Goal: Task Accomplishment & Management: Complete application form

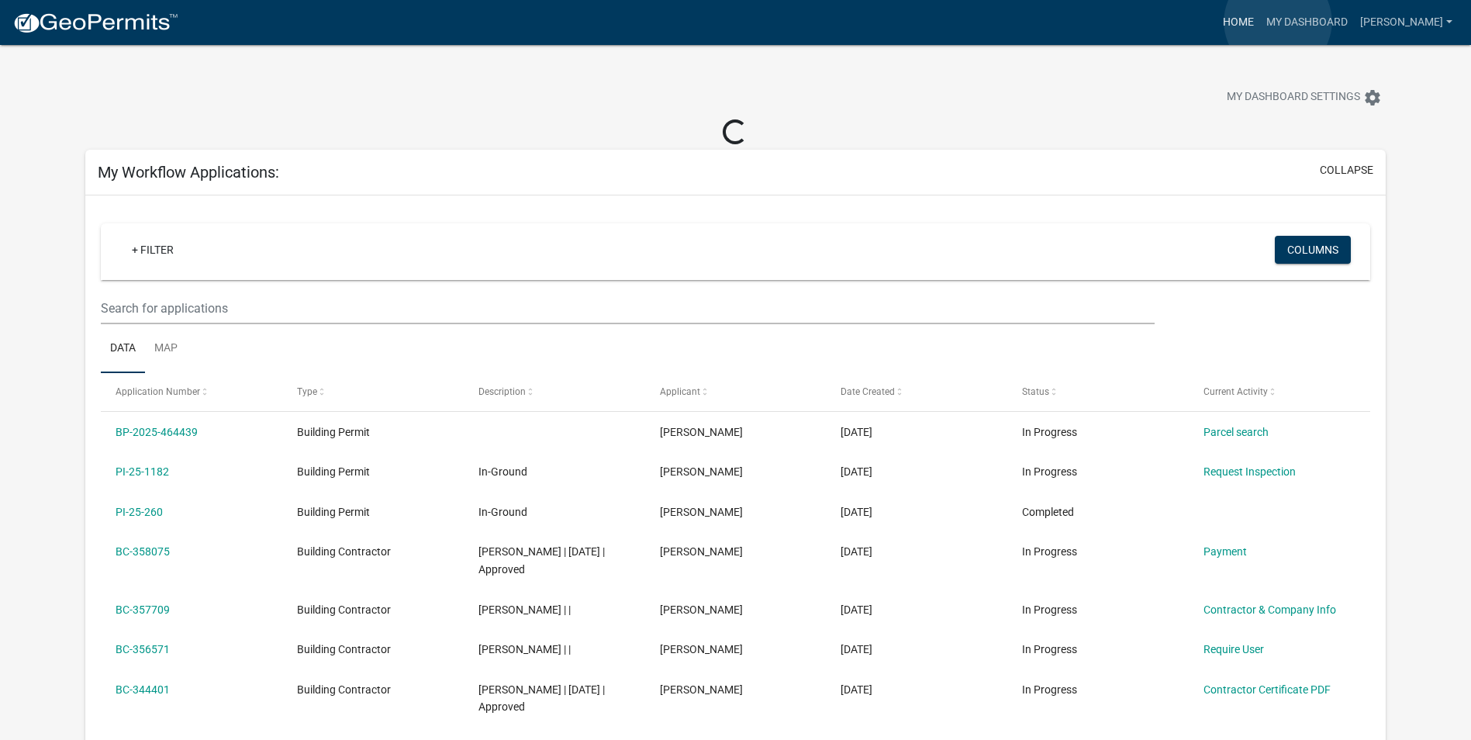
click at [1260, 22] on link "Home" at bounding box center [1238, 22] width 43 height 29
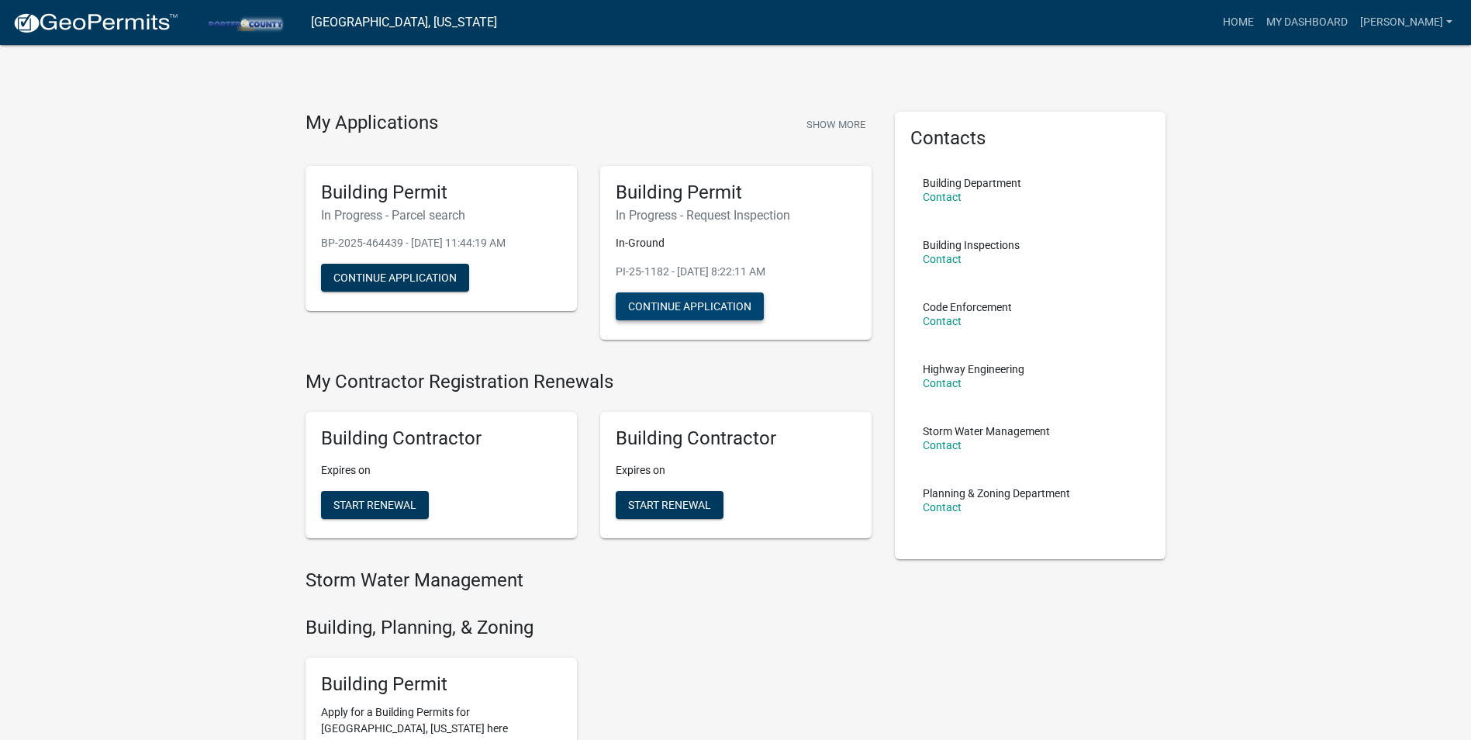
click at [675, 301] on button "Continue Application" at bounding box center [690, 306] width 148 height 28
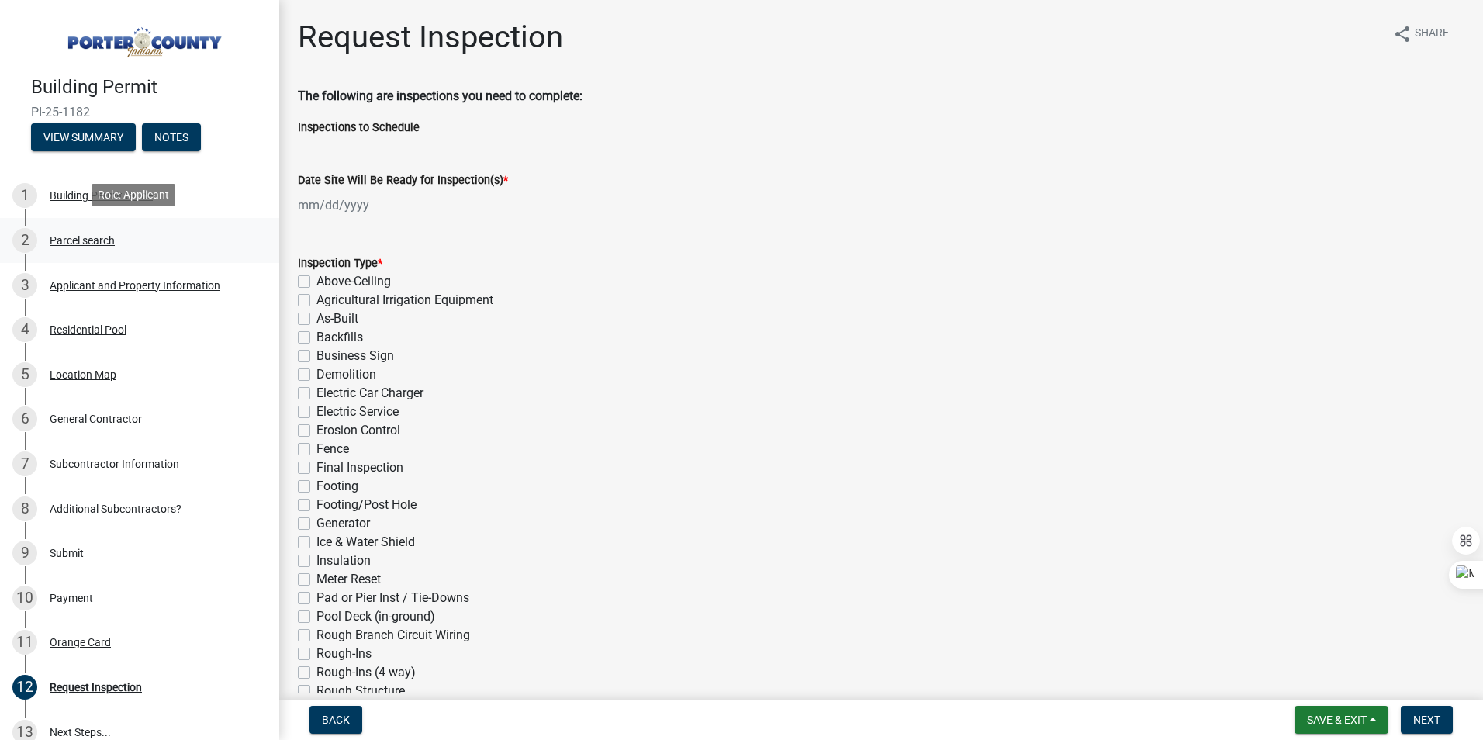
click at [85, 240] on div "Parcel search" at bounding box center [82, 240] width 65 height 11
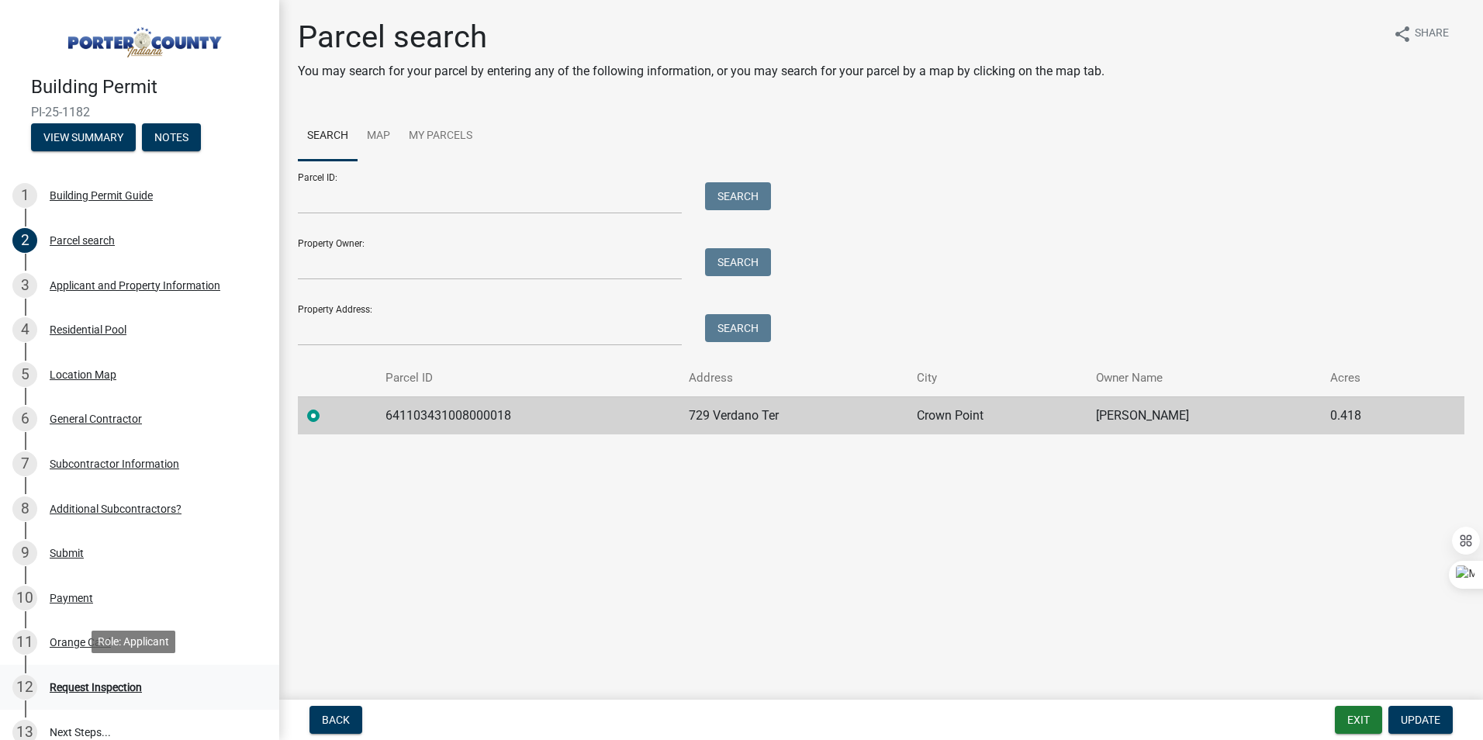
click at [85, 686] on div "Request Inspection" at bounding box center [96, 687] width 92 height 11
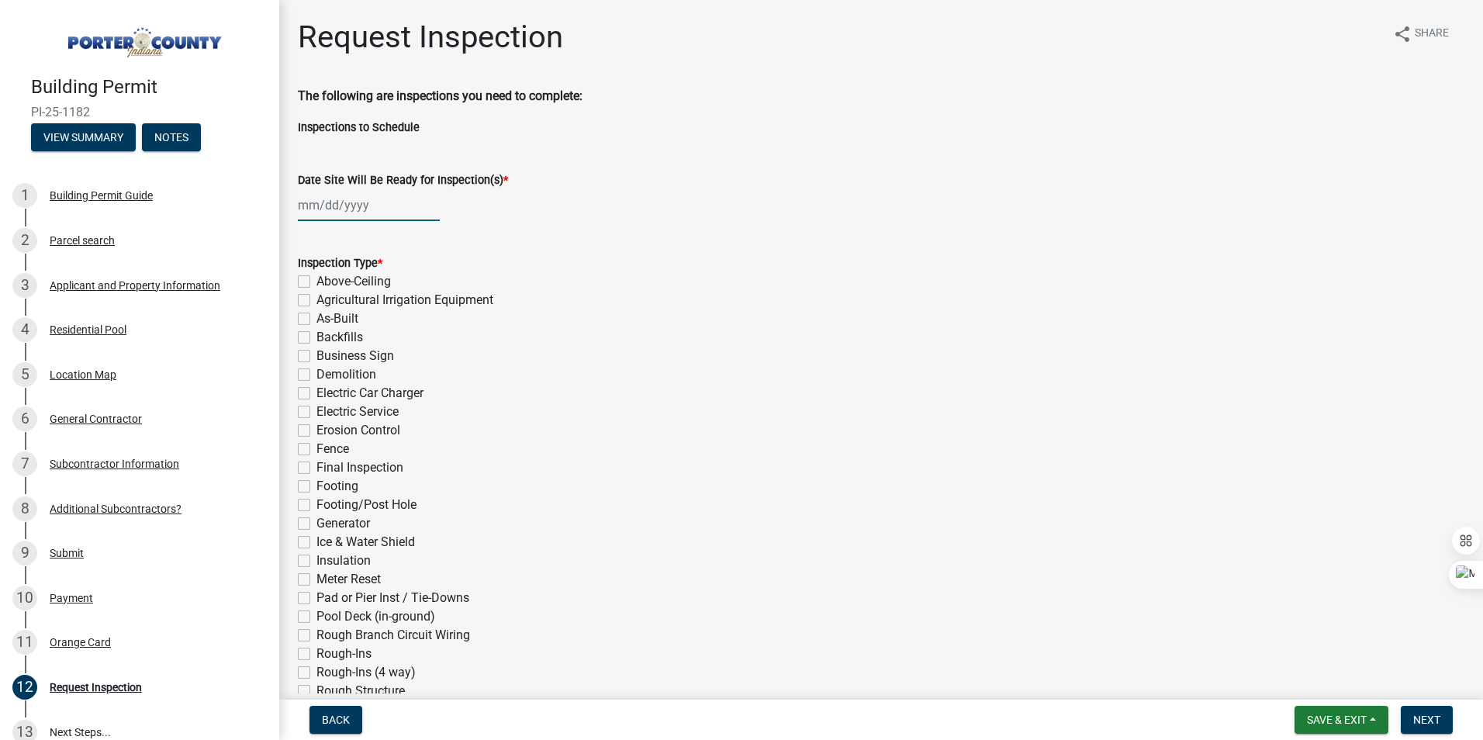
click at [349, 203] on div at bounding box center [369, 205] width 142 height 32
select select "9"
select select "2025"
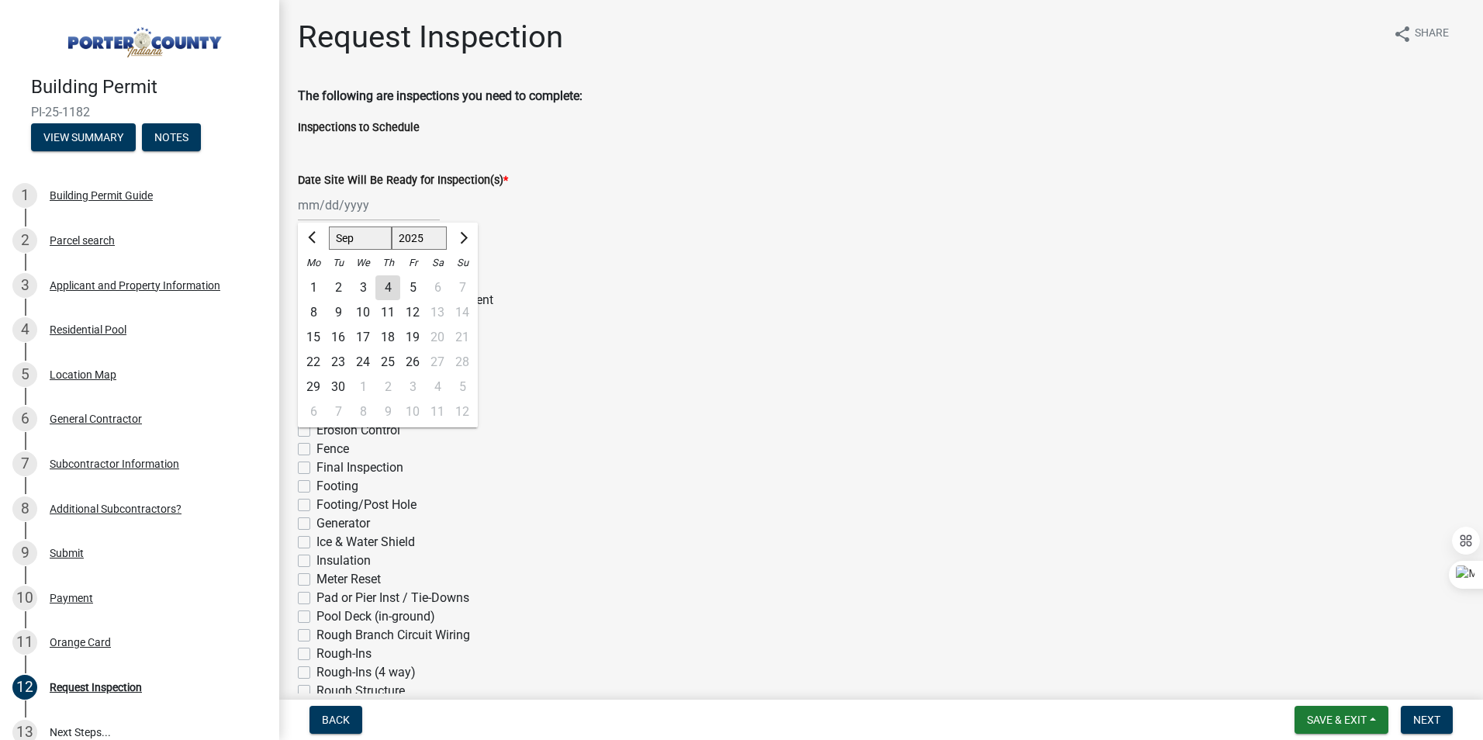
click at [388, 286] on div "4" at bounding box center [387, 287] width 25 height 25
type input "[DATE]"
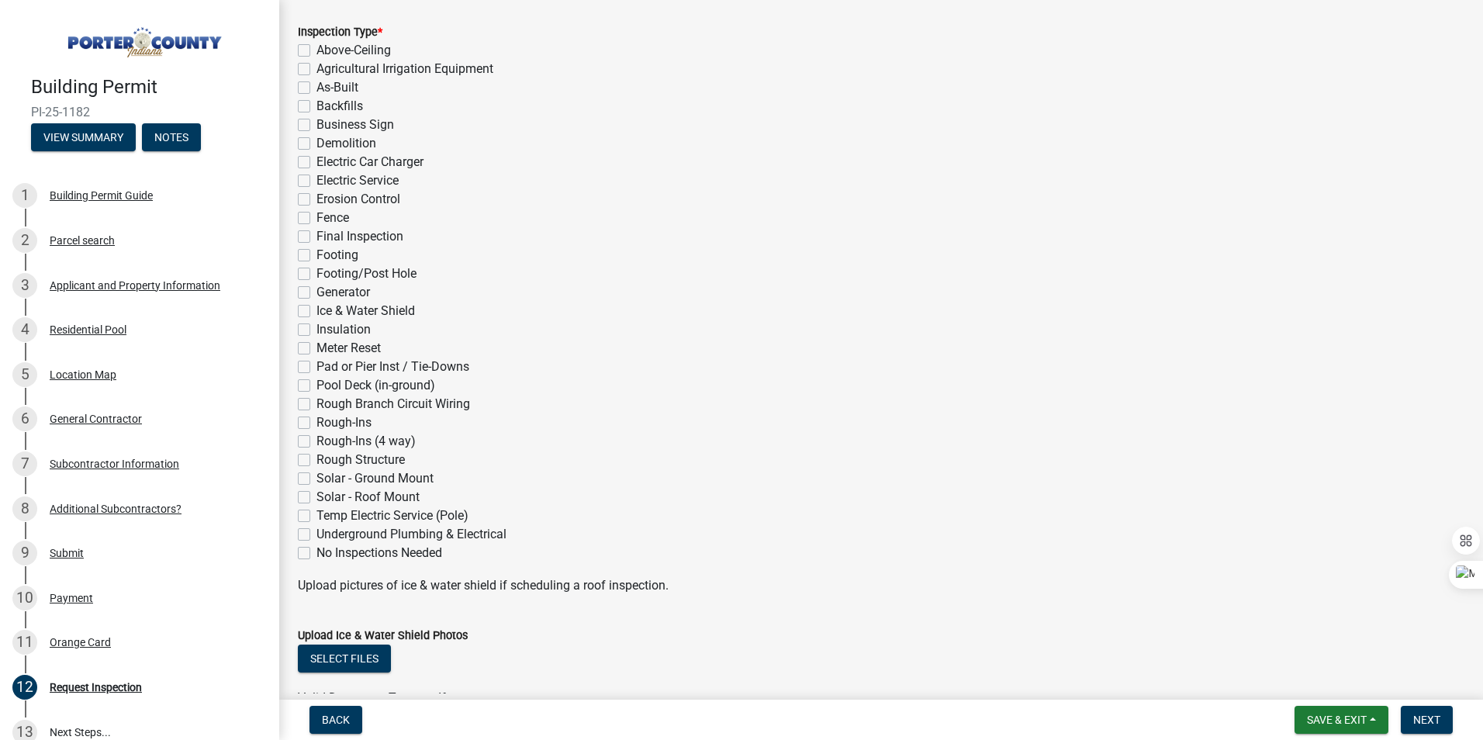
scroll to position [233, 0]
click at [316, 236] on label "Final Inspection" at bounding box center [359, 235] width 87 height 19
click at [316, 236] on input "Final Inspection" at bounding box center [321, 231] width 10 height 10
checkbox input "true"
checkbox input "false"
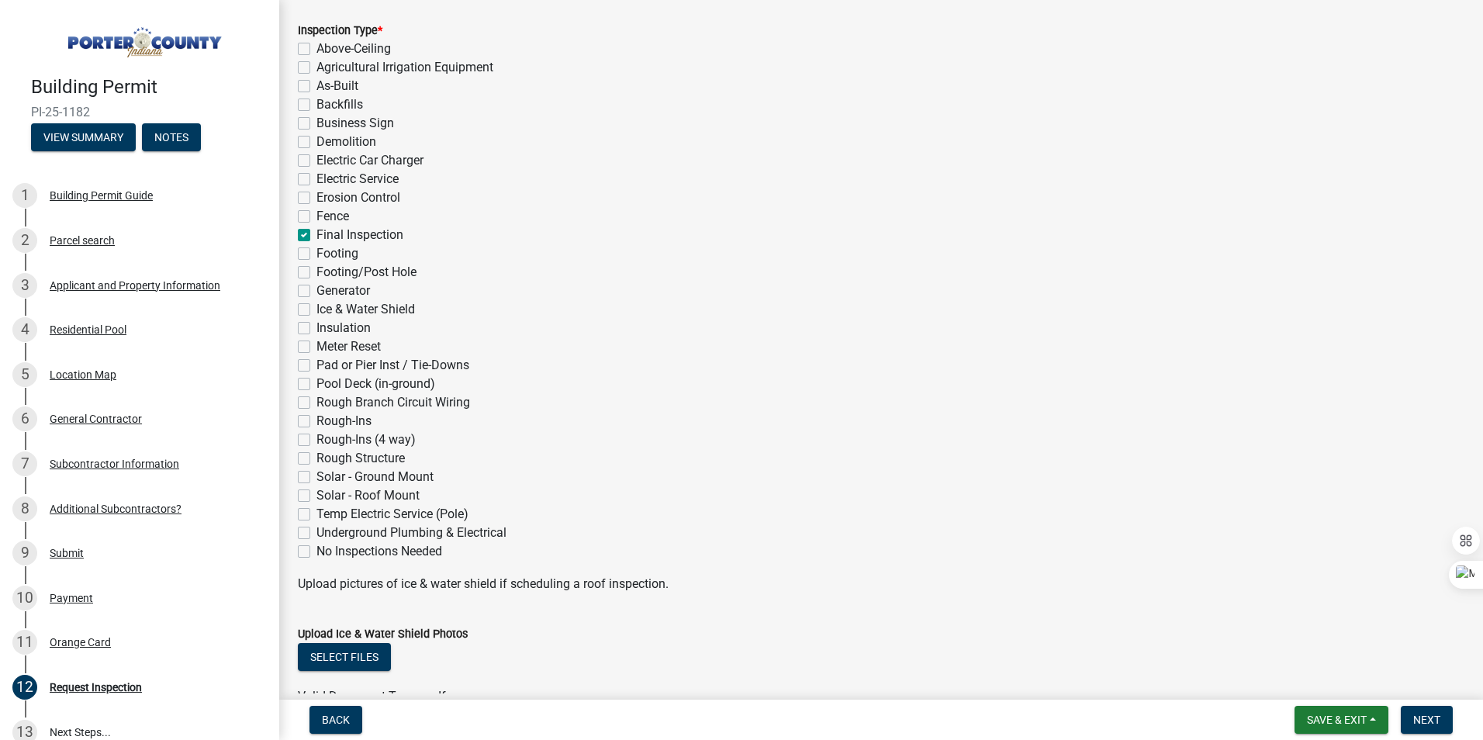
checkbox input "false"
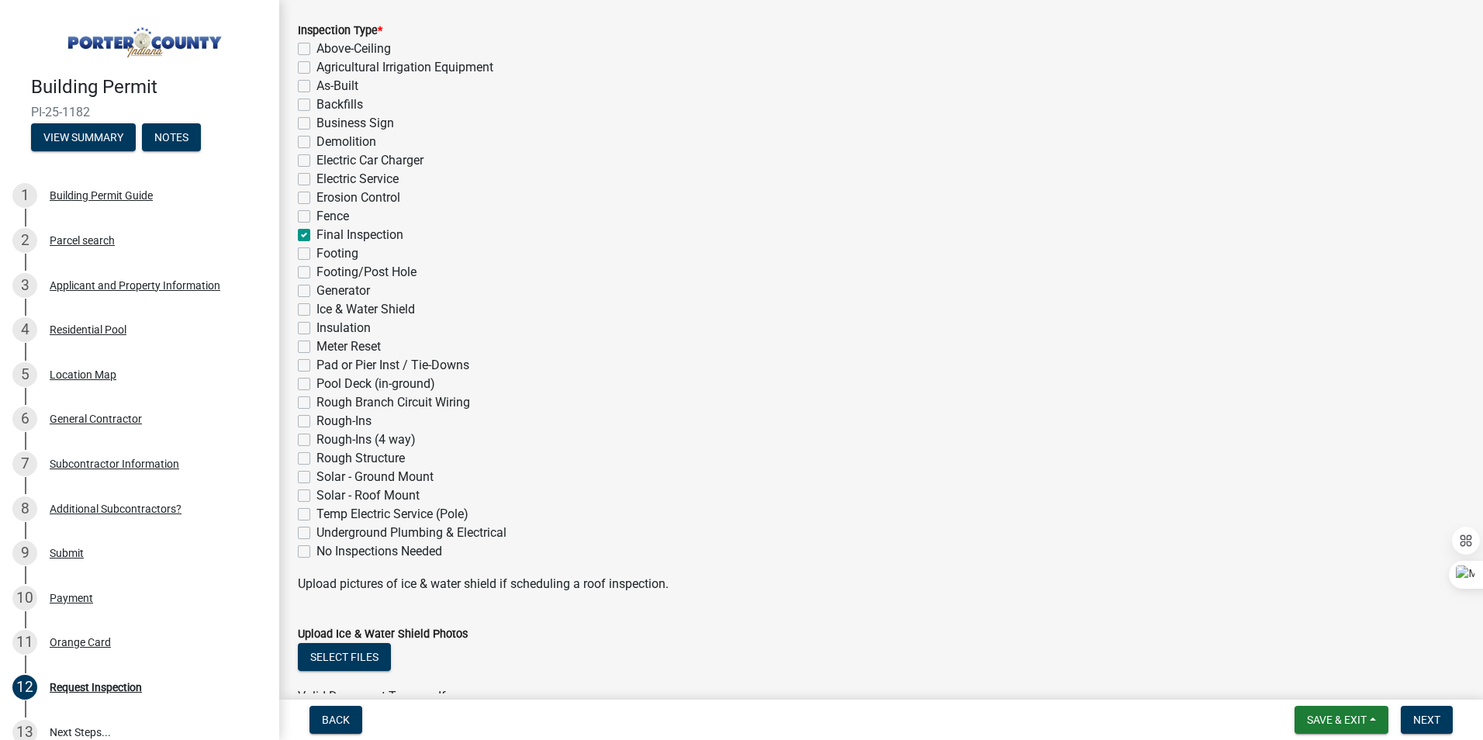
checkbox input "false"
checkbox input "true"
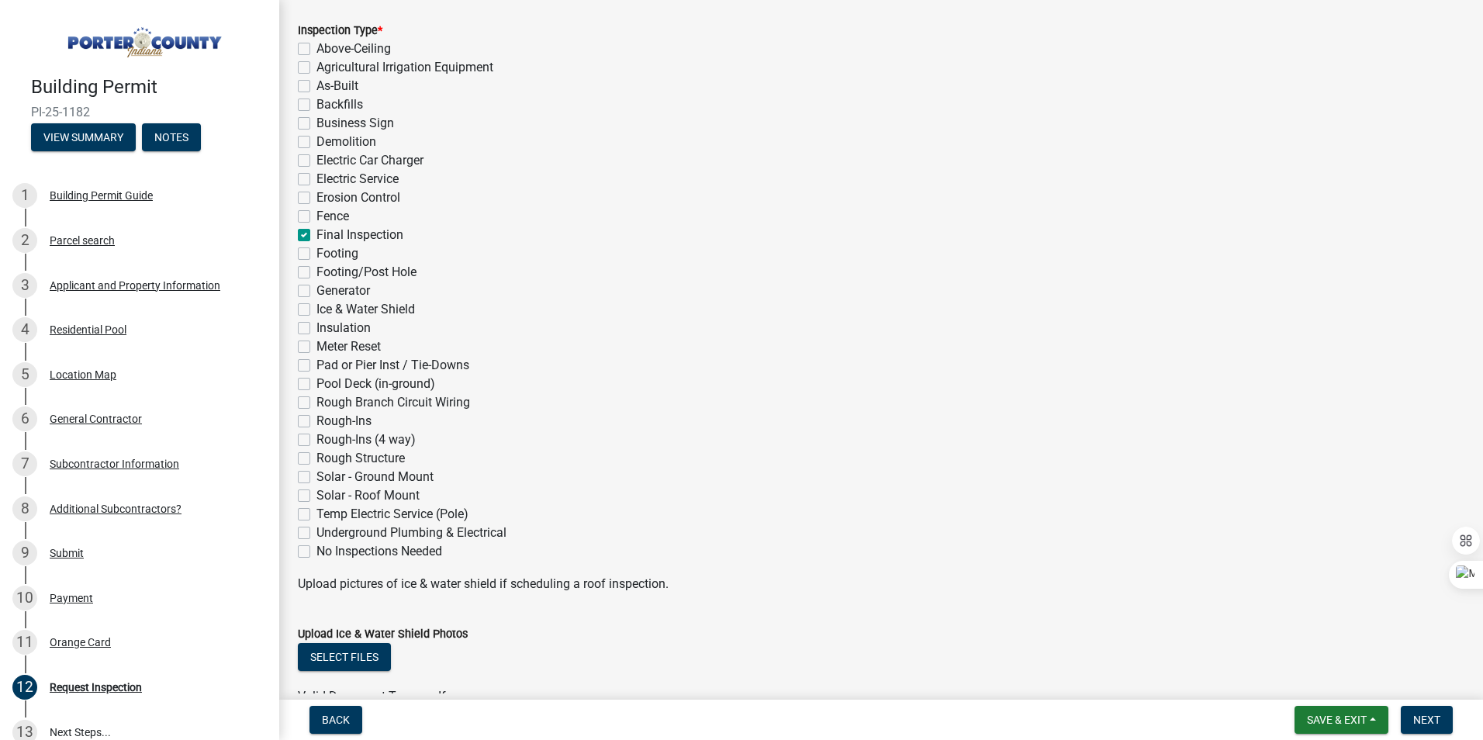
checkbox input "false"
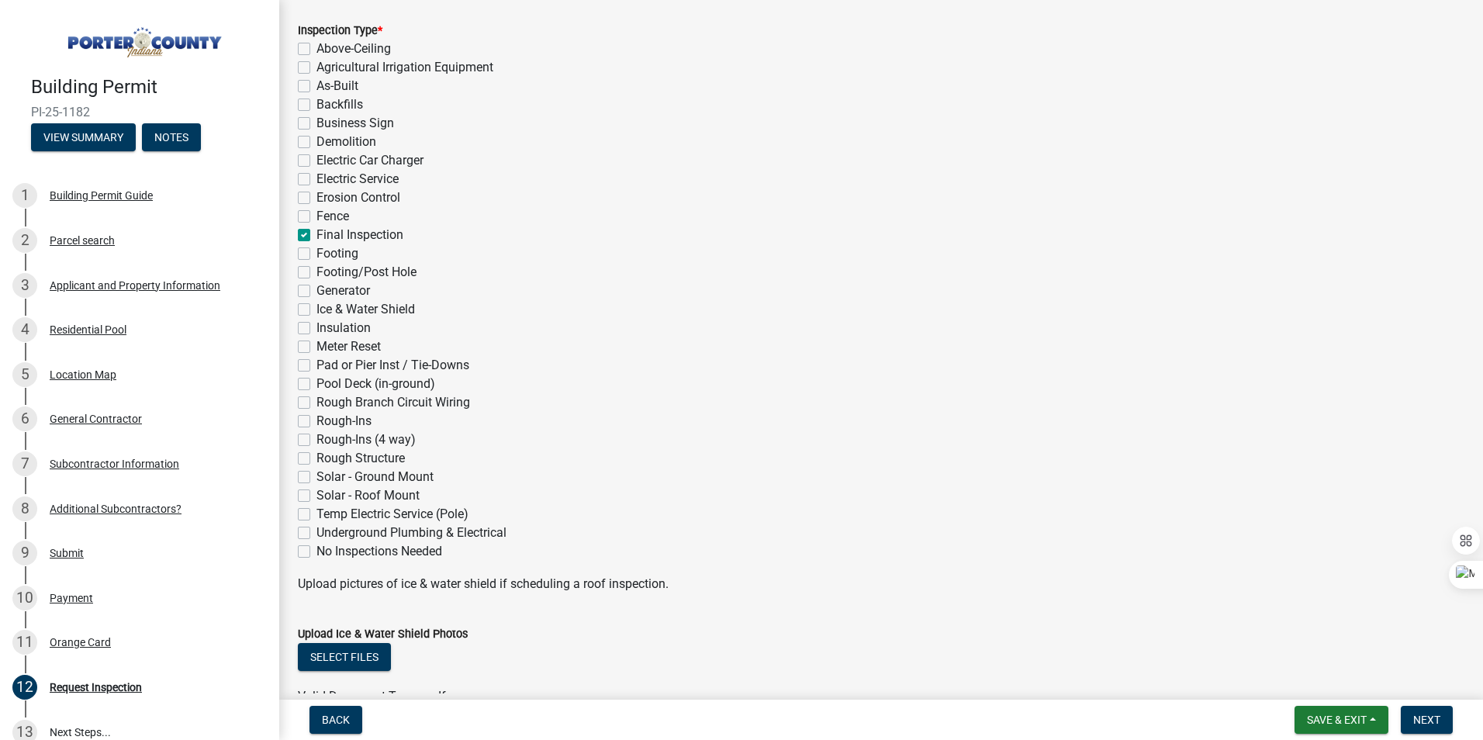
checkbox input "false"
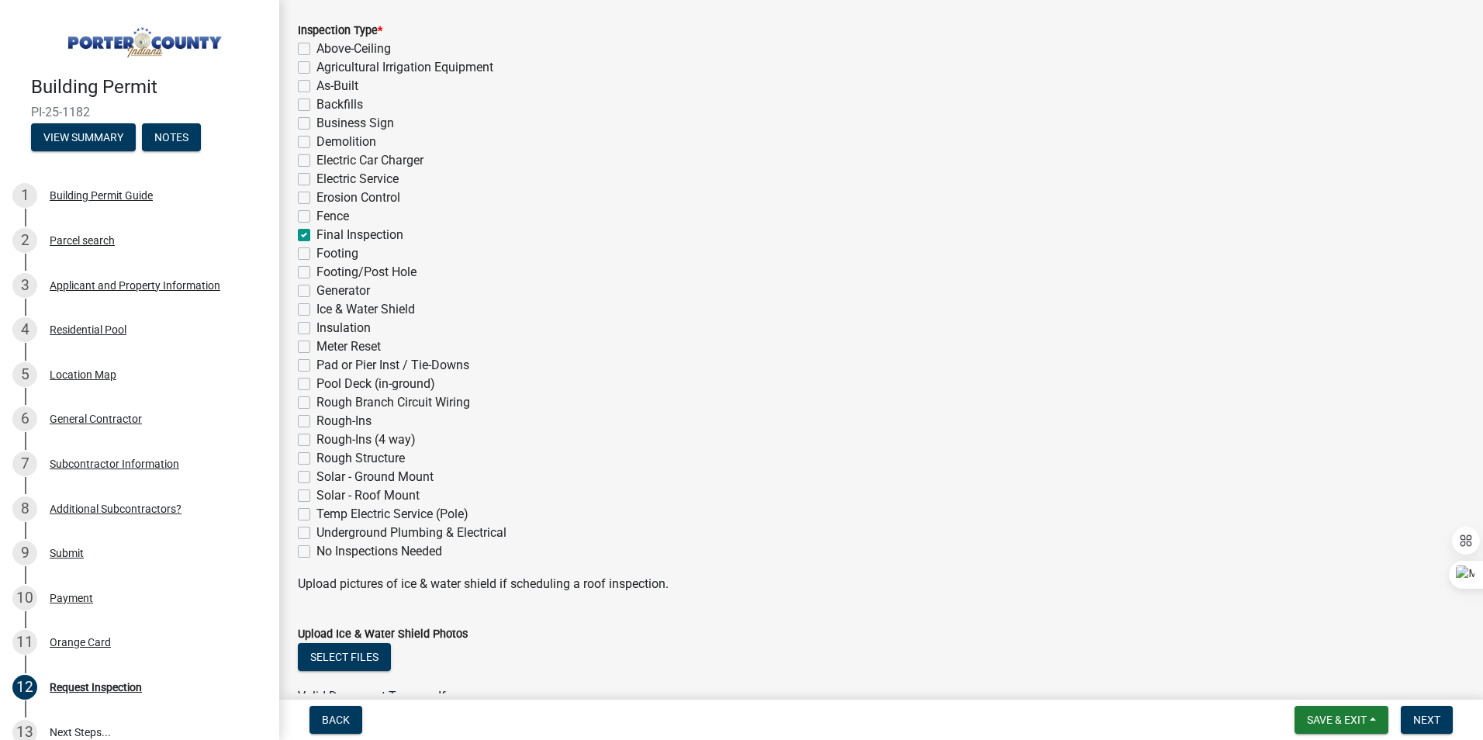
checkbox input "false"
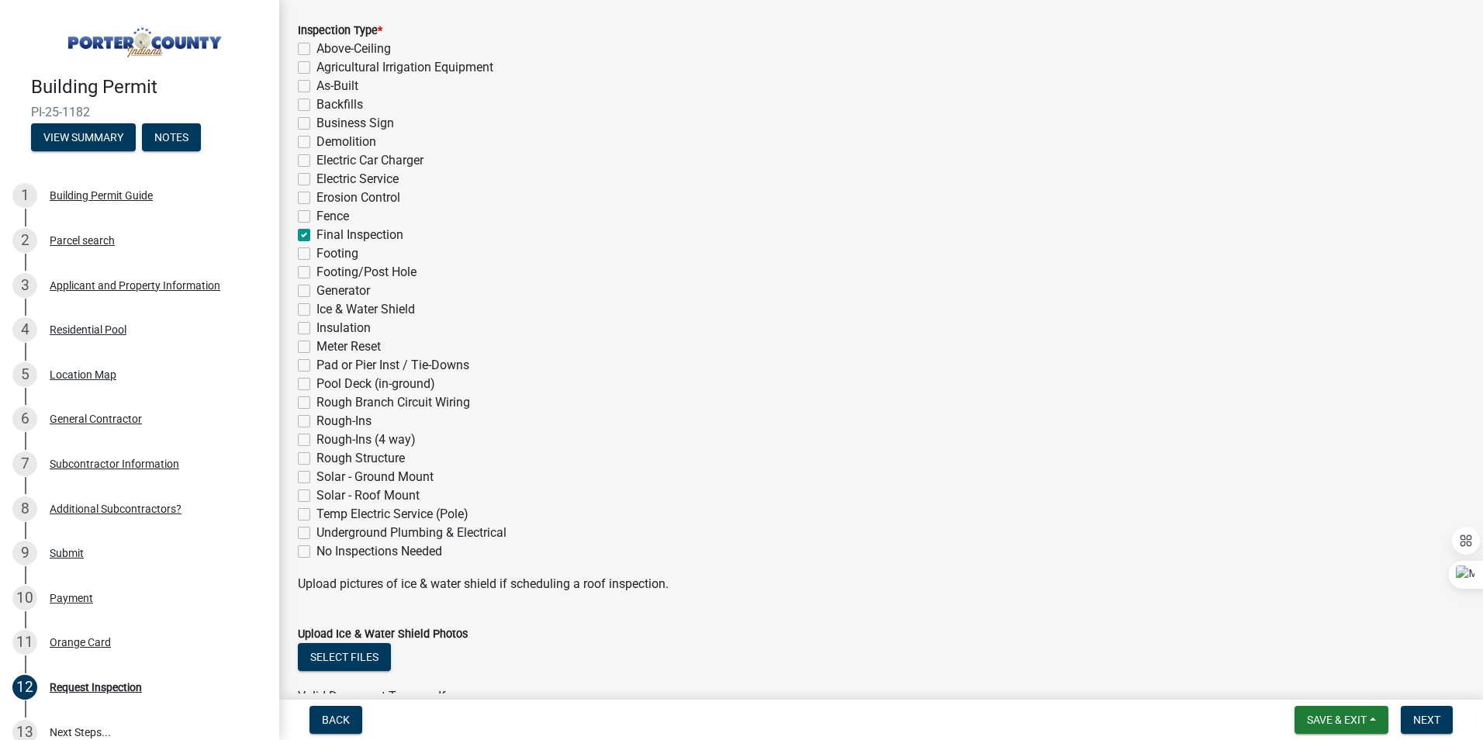
checkbox input "false"
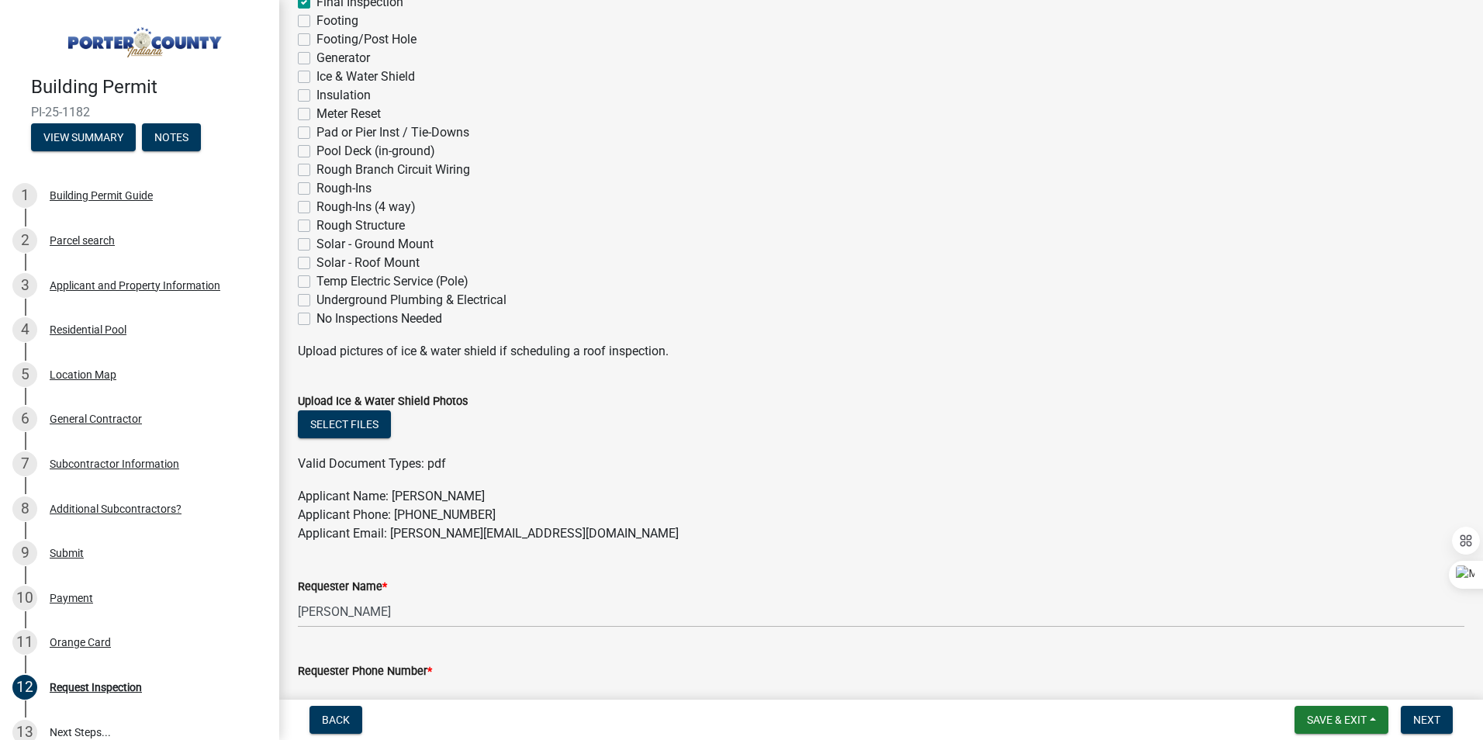
scroll to position [543, 0]
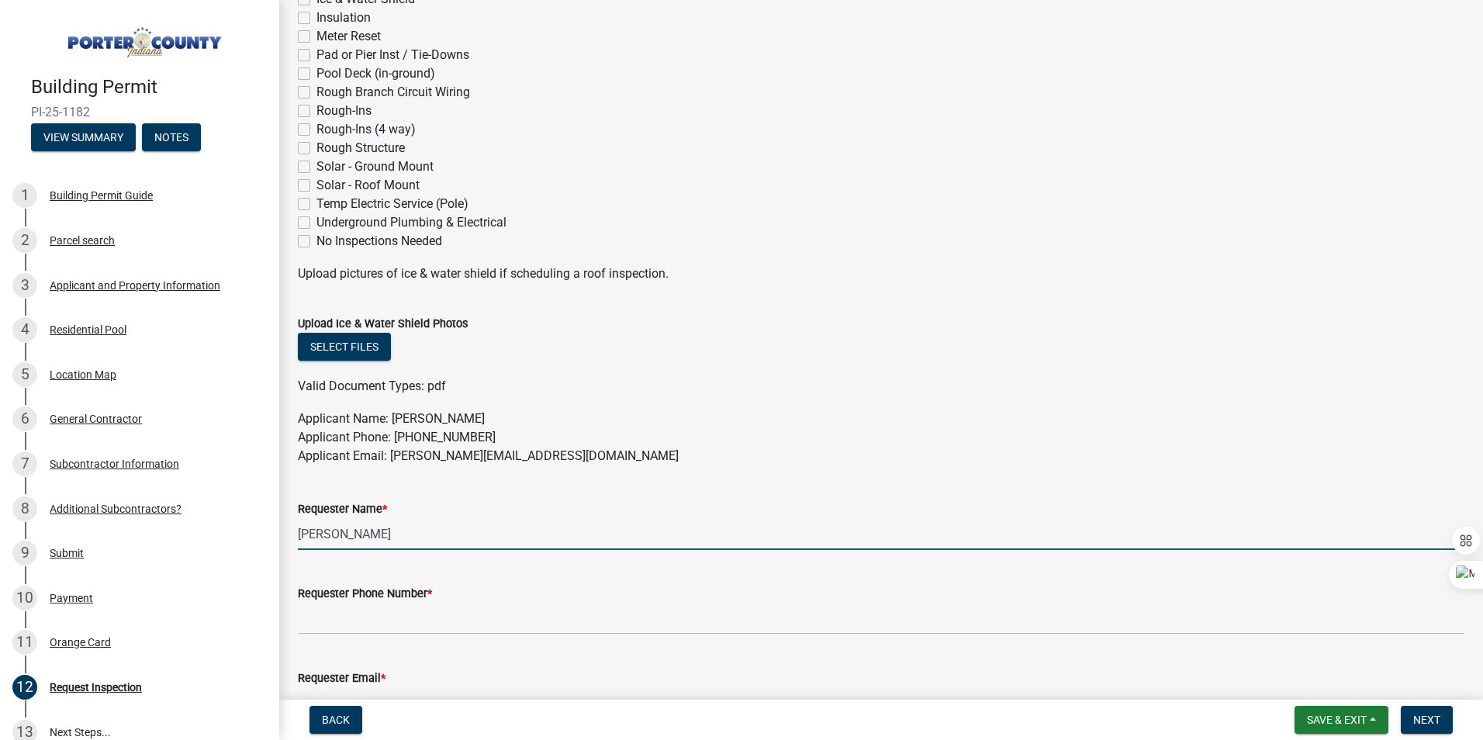
drag, startPoint x: 406, startPoint y: 538, endPoint x: 290, endPoint y: 538, distance: 116.3
click at [290, 538] on div "Requester Name * [PERSON_NAME]" at bounding box center [881, 514] width 1190 height 72
type input "[PERSON_NAME]"
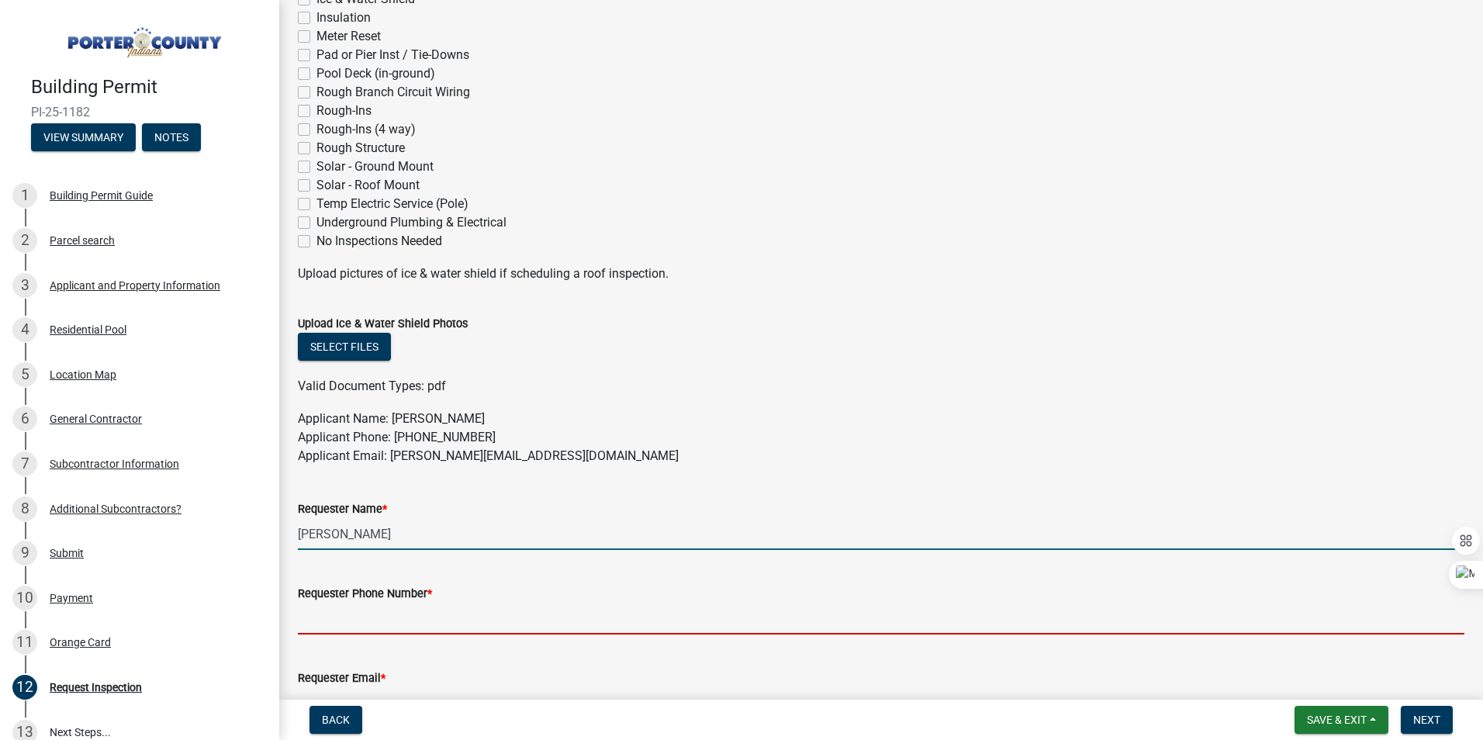
click at [311, 622] on input "Requester Phone Number *" at bounding box center [881, 619] width 1166 height 32
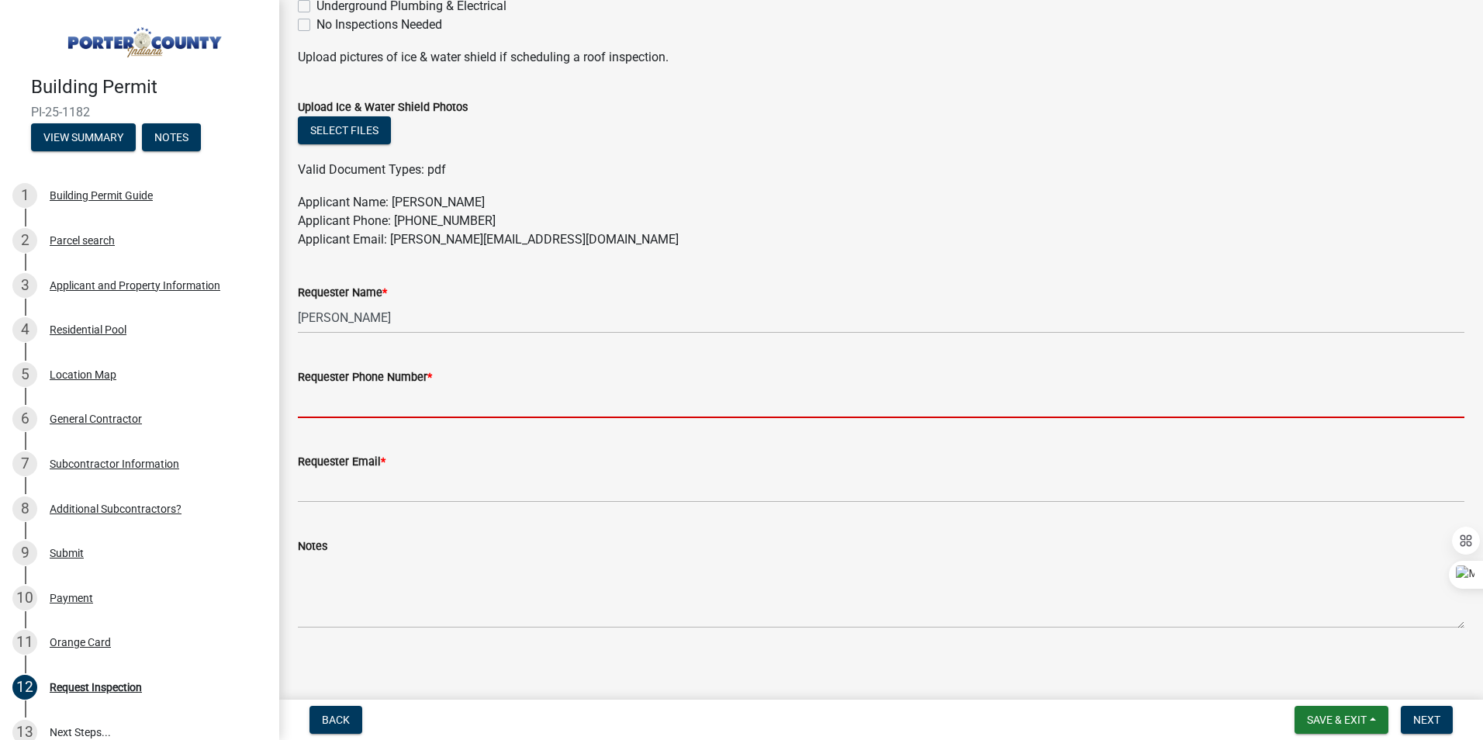
scroll to position [767, 0]
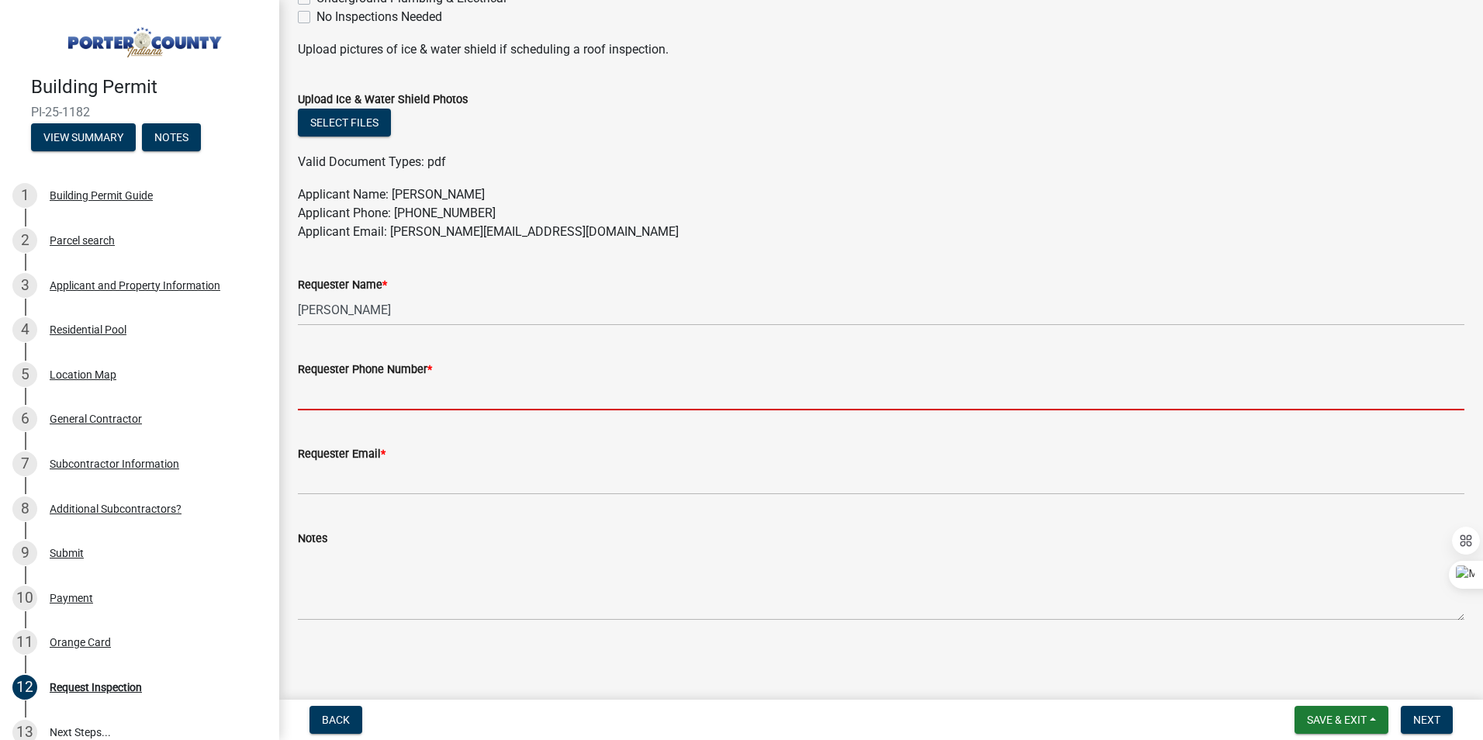
click at [561, 408] on input "Requester Phone Number *" at bounding box center [881, 394] width 1166 height 32
type input "[PHONE_NUMBER]"
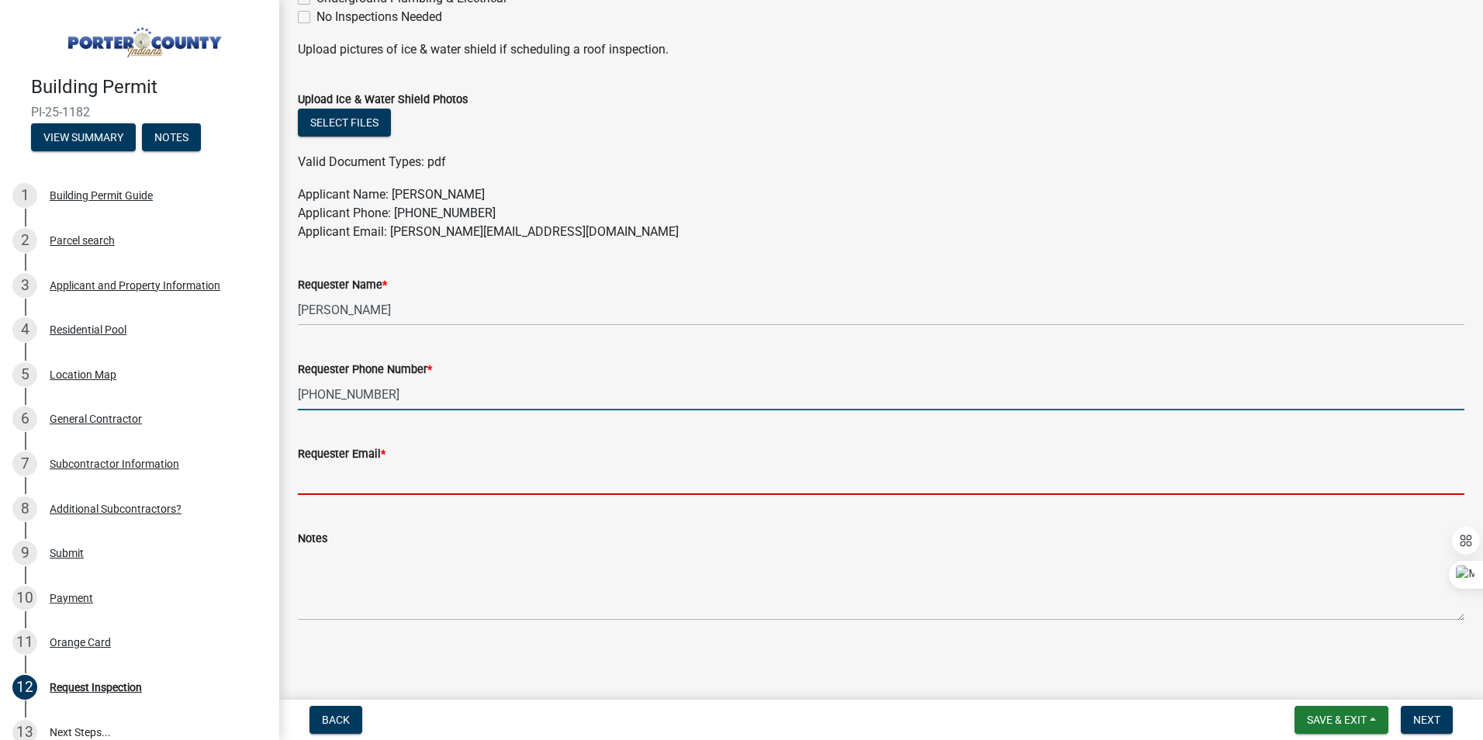
type input "[PERSON_NAME][EMAIL_ADDRESS][DOMAIN_NAME]"
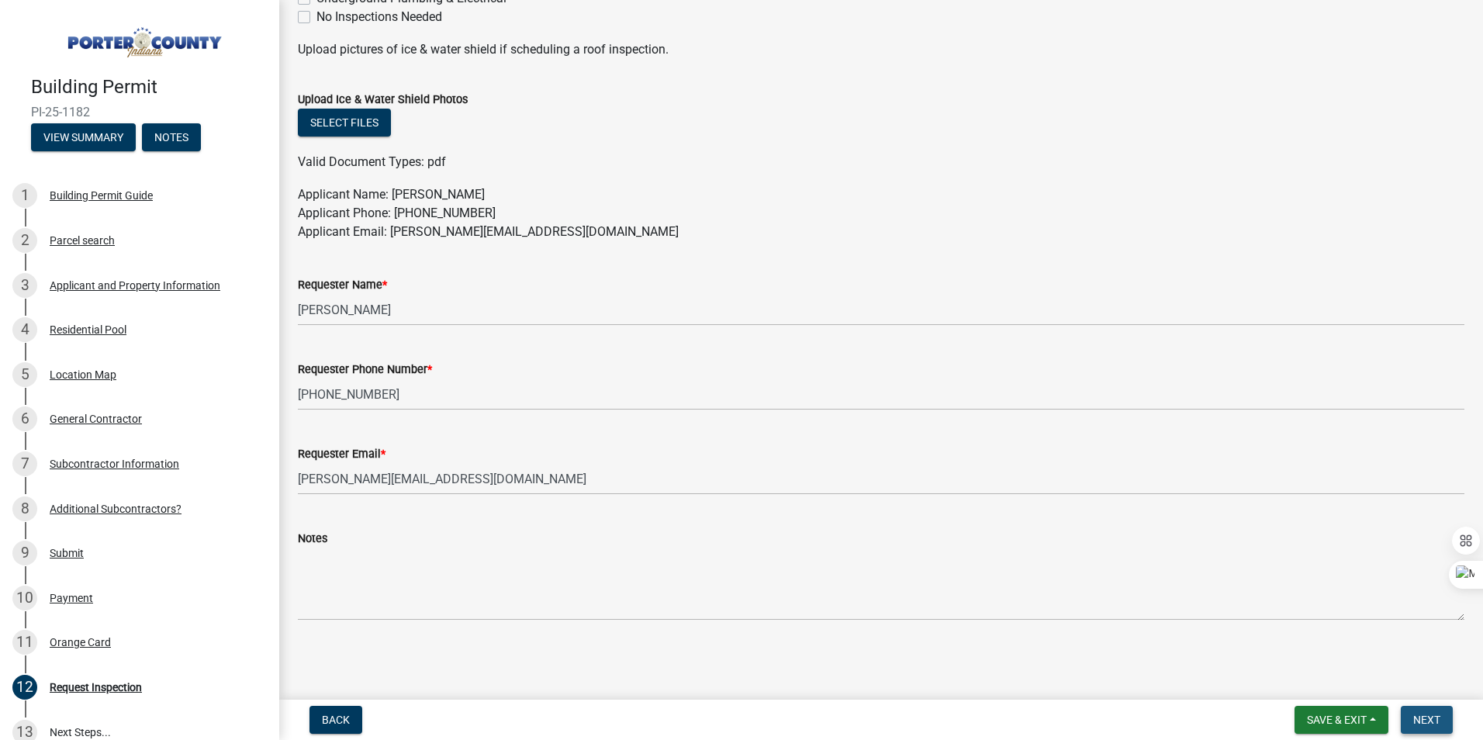
click at [1434, 725] on span "Next" at bounding box center [1426, 719] width 27 height 12
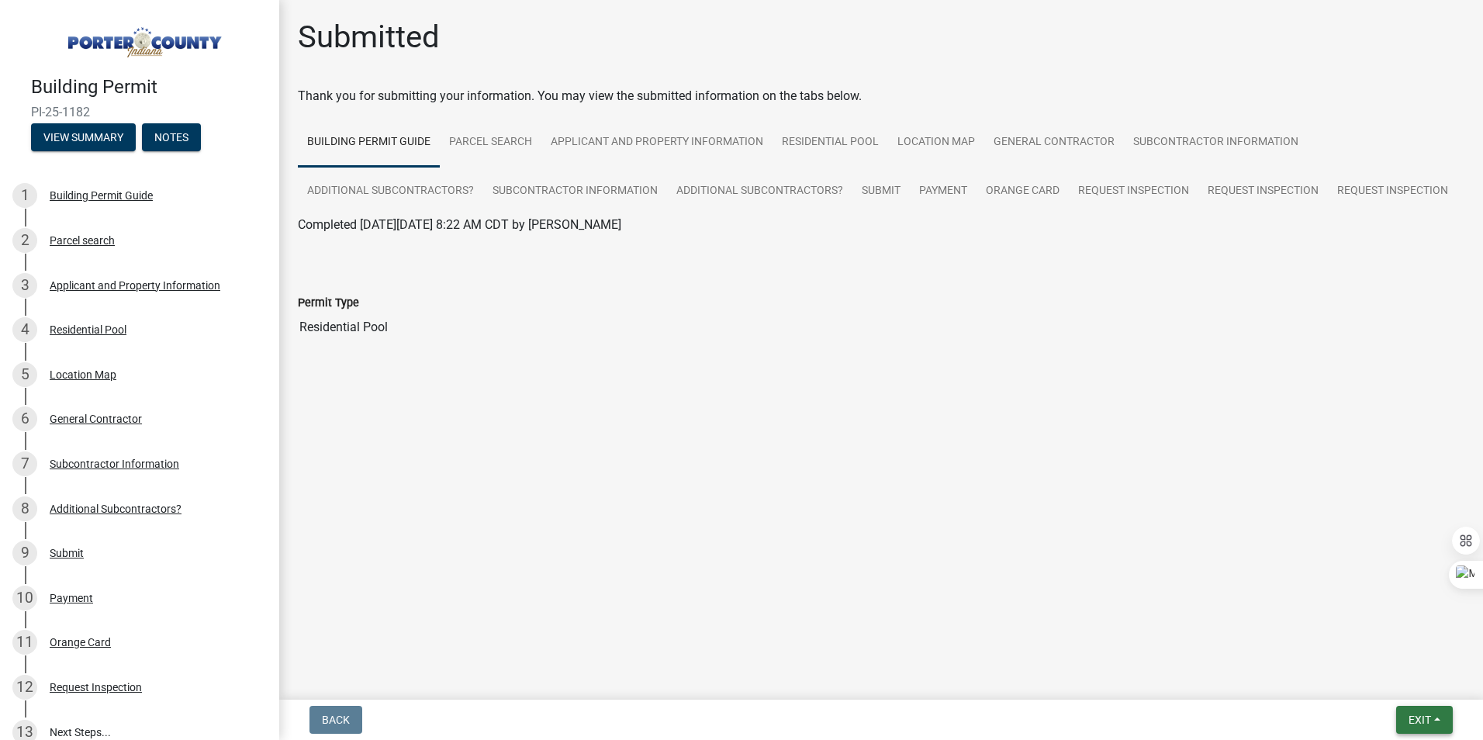
click at [1410, 720] on span "Exit" at bounding box center [1419, 719] width 22 height 12
click at [1406, 686] on button "Save & Exit" at bounding box center [1390, 679] width 124 height 37
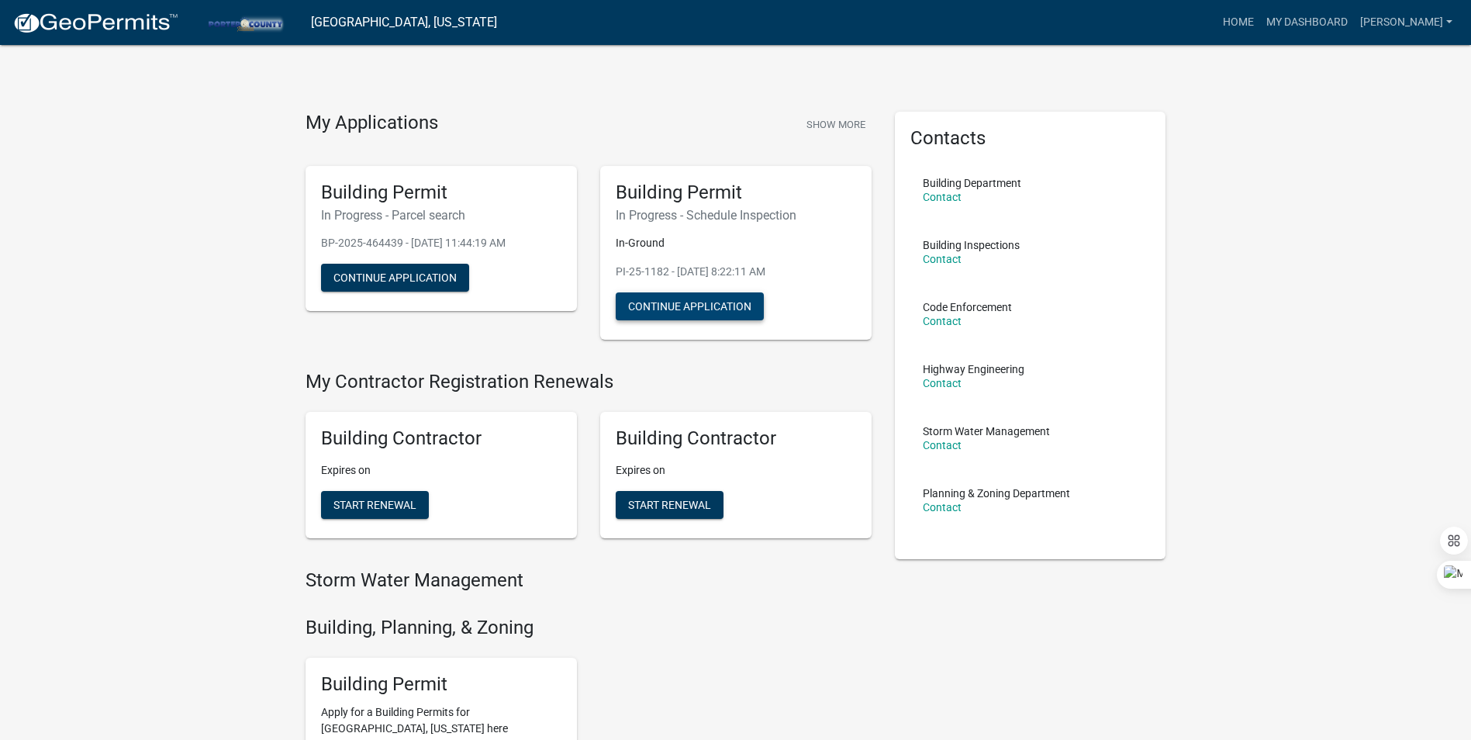
click at [686, 307] on button "Continue Application" at bounding box center [690, 306] width 148 height 28
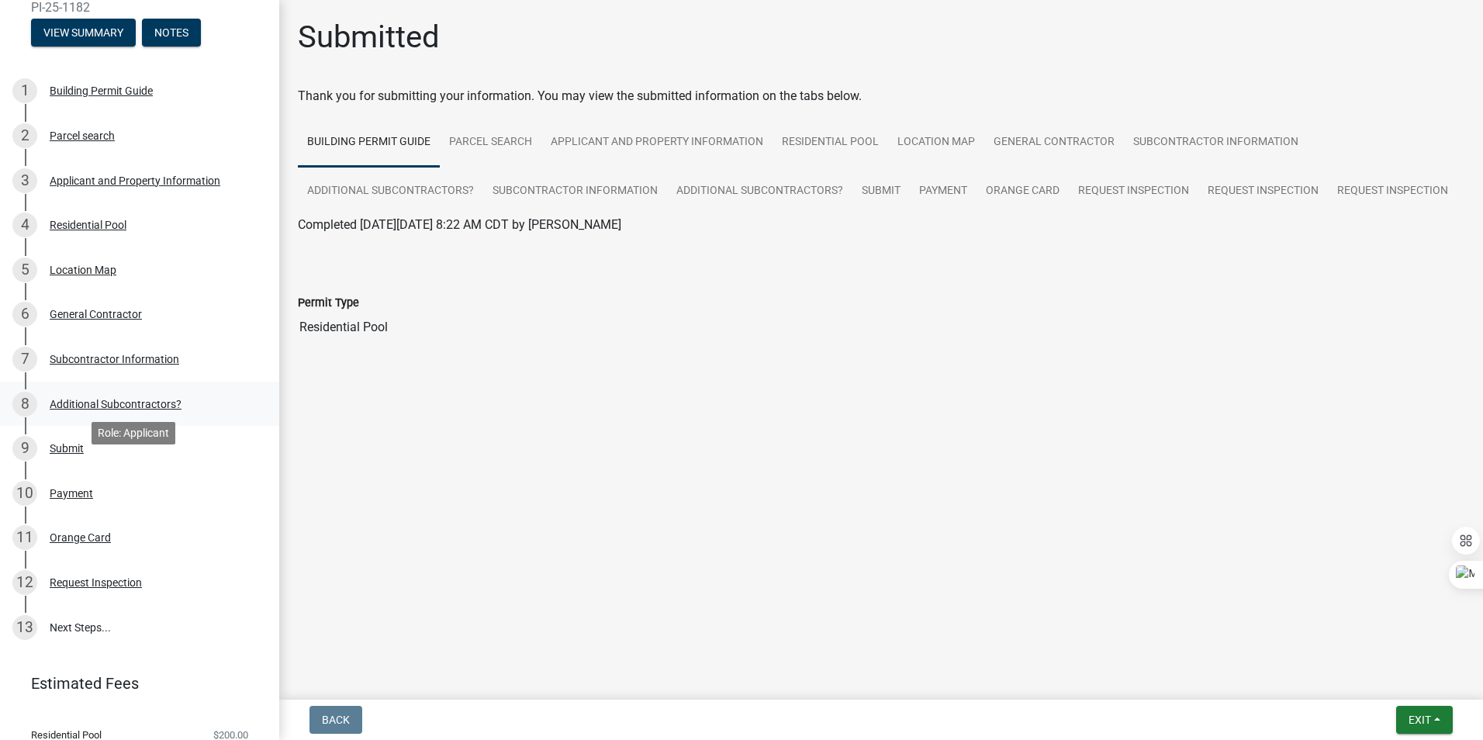
scroll to position [191, 0]
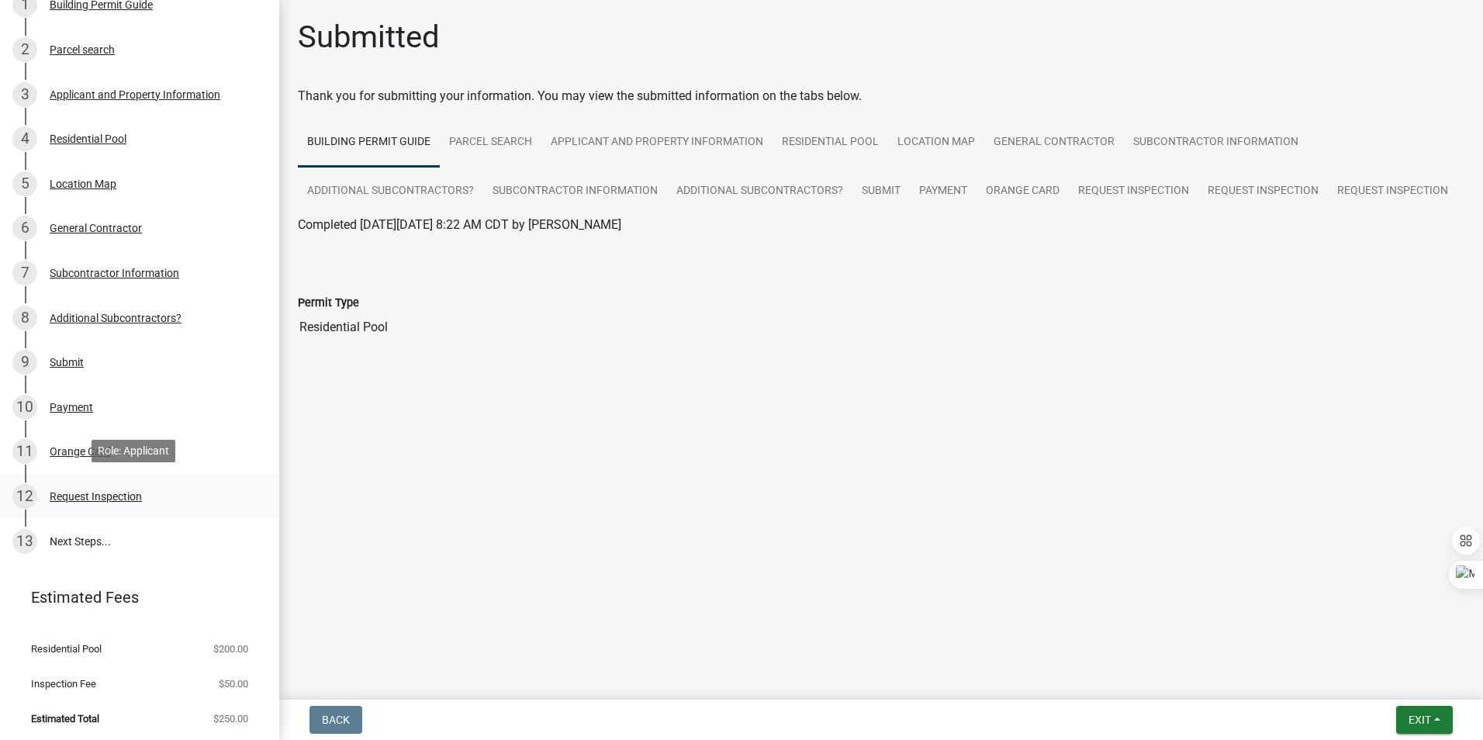
click at [105, 499] on div "Request Inspection" at bounding box center [96, 496] width 92 height 11
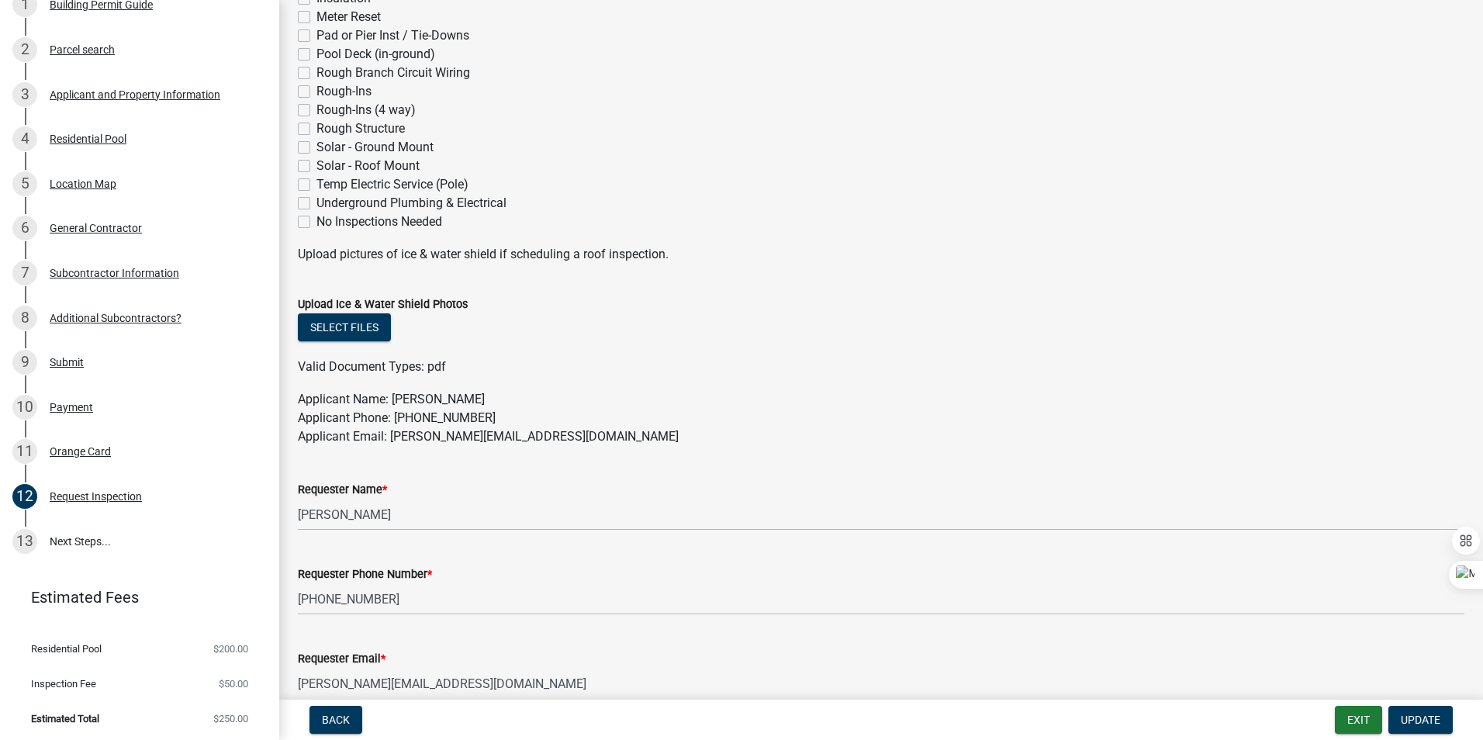
scroll to position [698, 0]
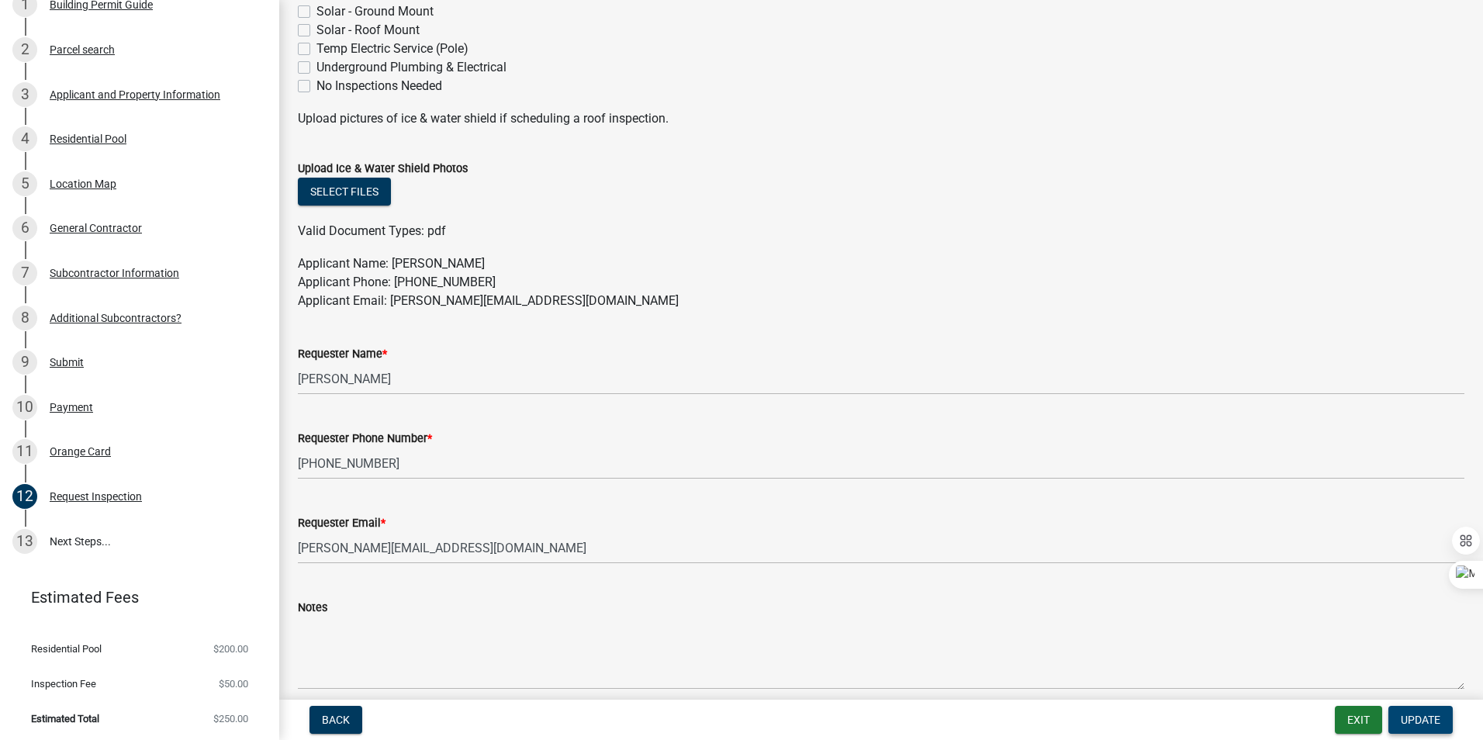
click at [1414, 718] on span "Update" at bounding box center [1421, 719] width 40 height 12
